Goal: Navigation & Orientation: Understand site structure

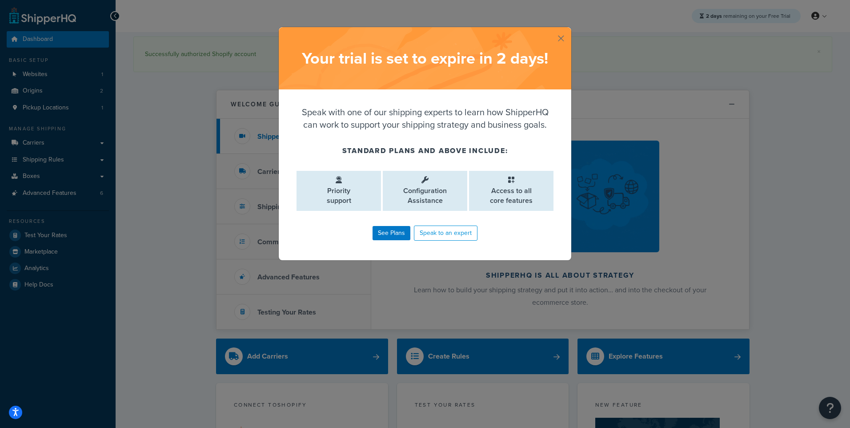
click at [569, 29] on button "button" at bounding box center [570, 28] width 2 height 2
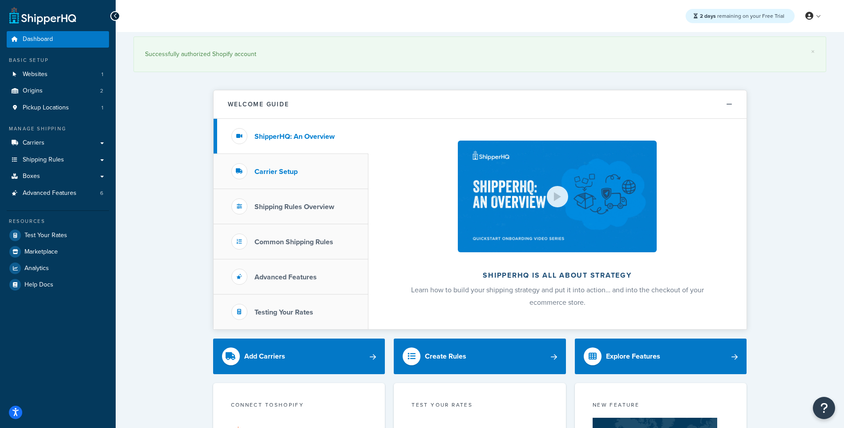
click at [277, 173] on h3 "Carrier Setup" at bounding box center [275, 172] width 43 height 8
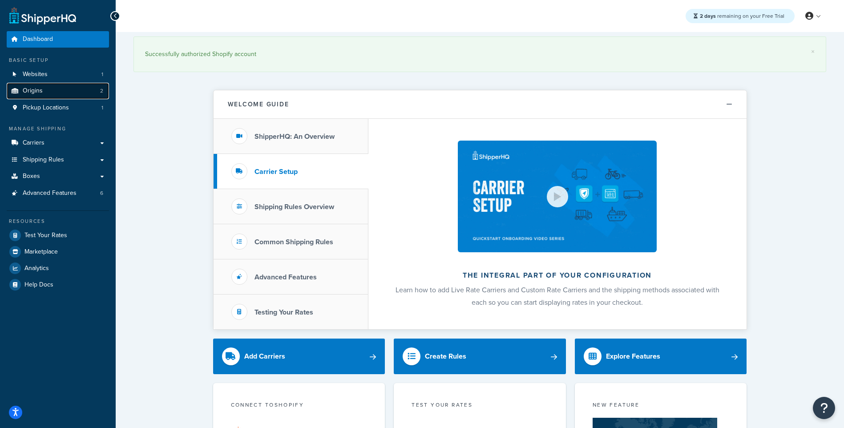
click at [62, 91] on link "Origins 2" at bounding box center [58, 91] width 102 height 16
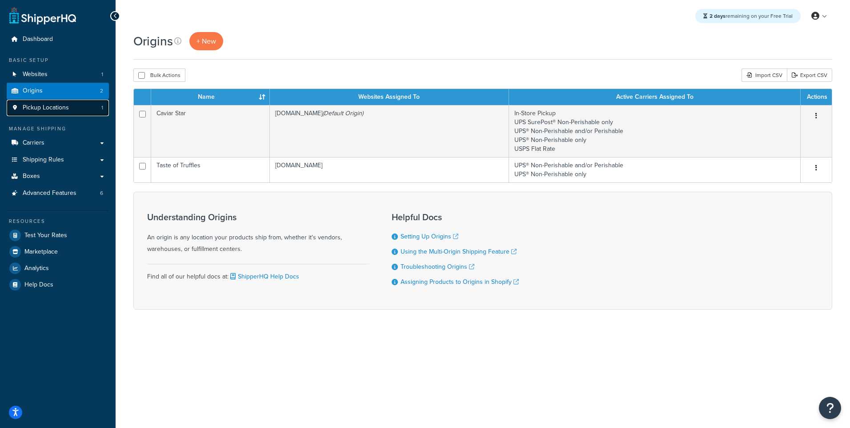
drag, startPoint x: 0, startPoint y: 0, endPoint x: 70, endPoint y: 112, distance: 131.7
click at [70, 112] on link "Pickup Locations 1" at bounding box center [58, 108] width 102 height 16
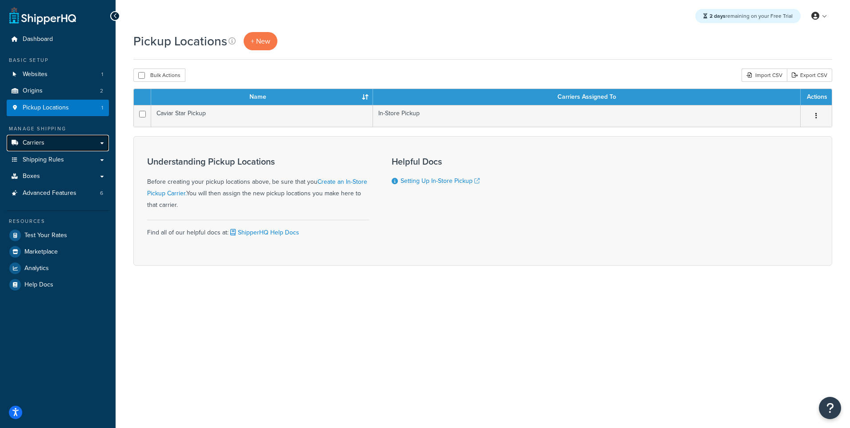
click at [62, 141] on link "Carriers" at bounding box center [58, 143] width 102 height 16
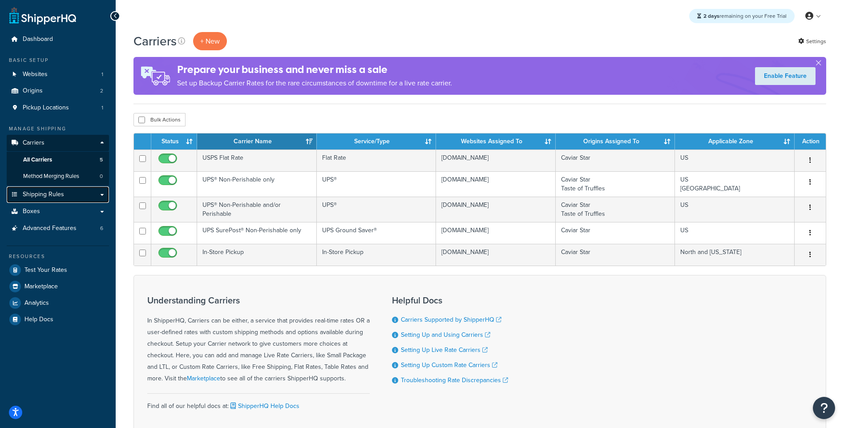
click at [66, 193] on link "Shipping Rules" at bounding box center [58, 194] width 102 height 16
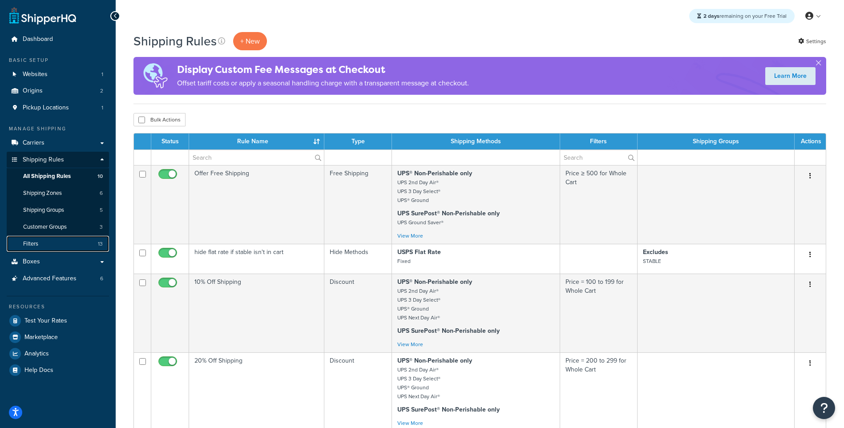
click at [66, 247] on link "Filters 13" at bounding box center [58, 244] width 102 height 16
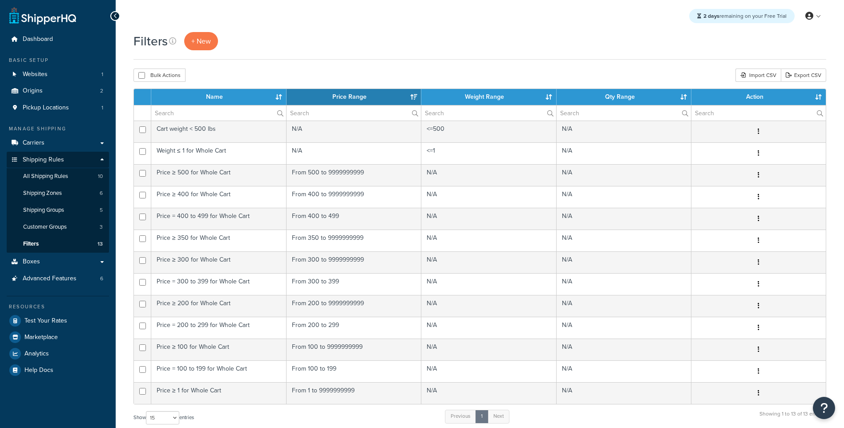
select select "15"
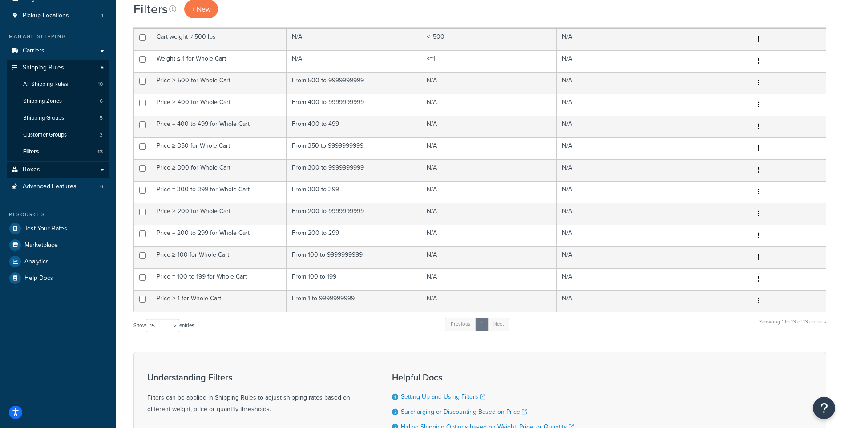
scroll to position [44, 0]
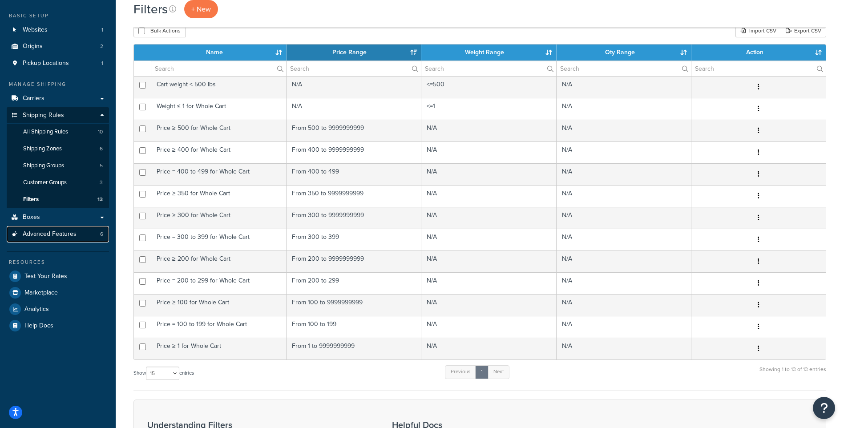
click at [44, 238] on span "Advanced Features" at bounding box center [50, 234] width 54 height 8
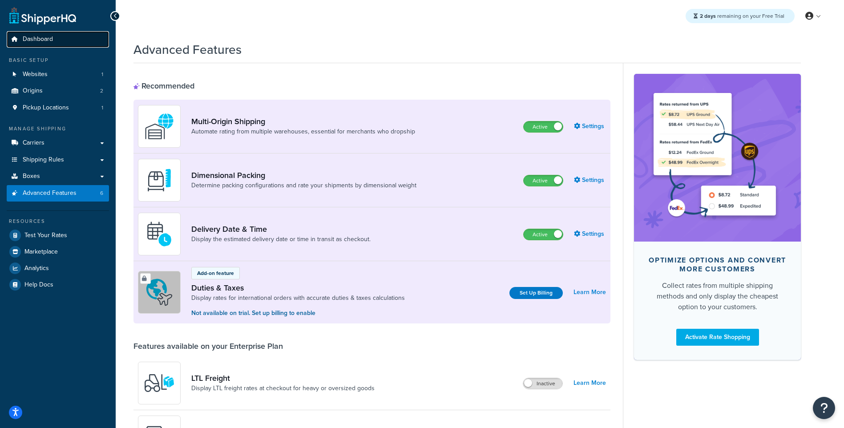
click at [30, 36] on span "Dashboard" at bounding box center [38, 40] width 30 height 8
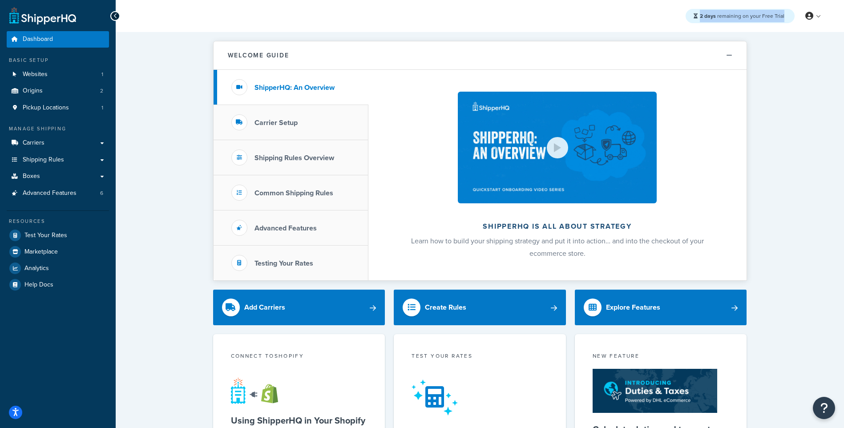
drag, startPoint x: 784, startPoint y: 18, endPoint x: 699, endPoint y: 21, distance: 84.6
click at [699, 21] on div "2 days remaining on your Free Trial" at bounding box center [739, 16] width 109 height 14
copy div "2 days remaining on your Free Trial"
click at [51, 84] on link "Origins 2" at bounding box center [58, 91] width 102 height 16
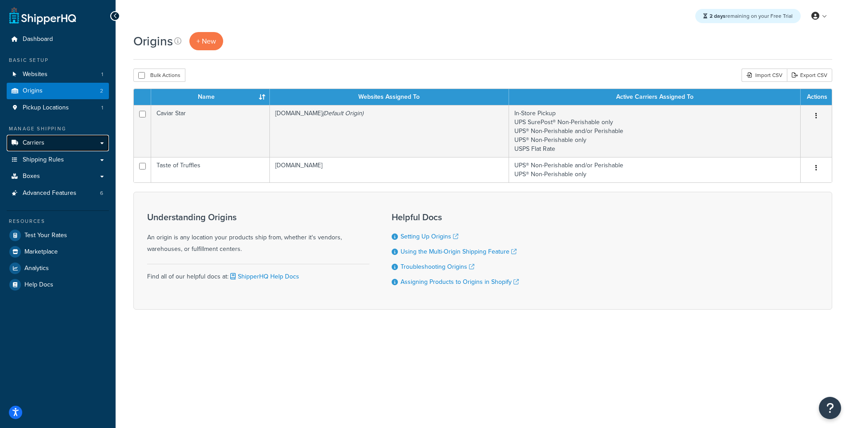
click at [54, 145] on link "Carriers" at bounding box center [58, 143] width 102 height 16
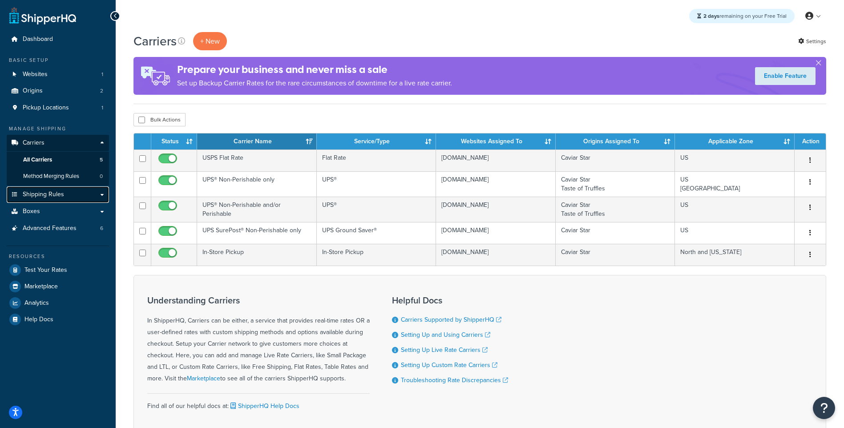
click at [50, 193] on span "Shipping Rules" at bounding box center [43, 195] width 41 height 8
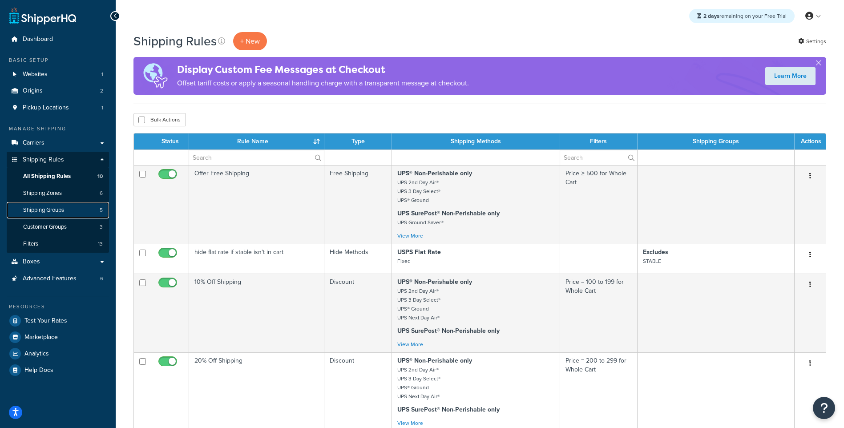
click at [54, 207] on span "Shipping Groups" at bounding box center [43, 210] width 41 height 8
